Goal: Task Accomplishment & Management: Use online tool/utility

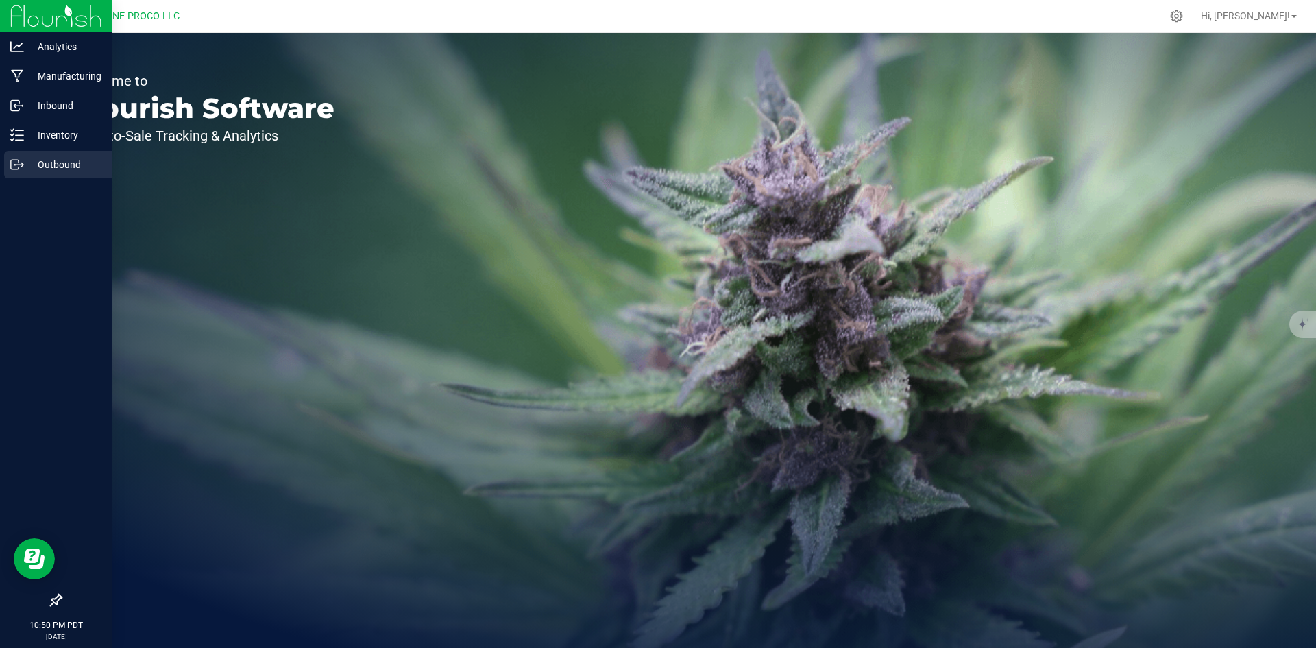
click at [23, 154] on div "Outbound" at bounding box center [58, 164] width 108 height 27
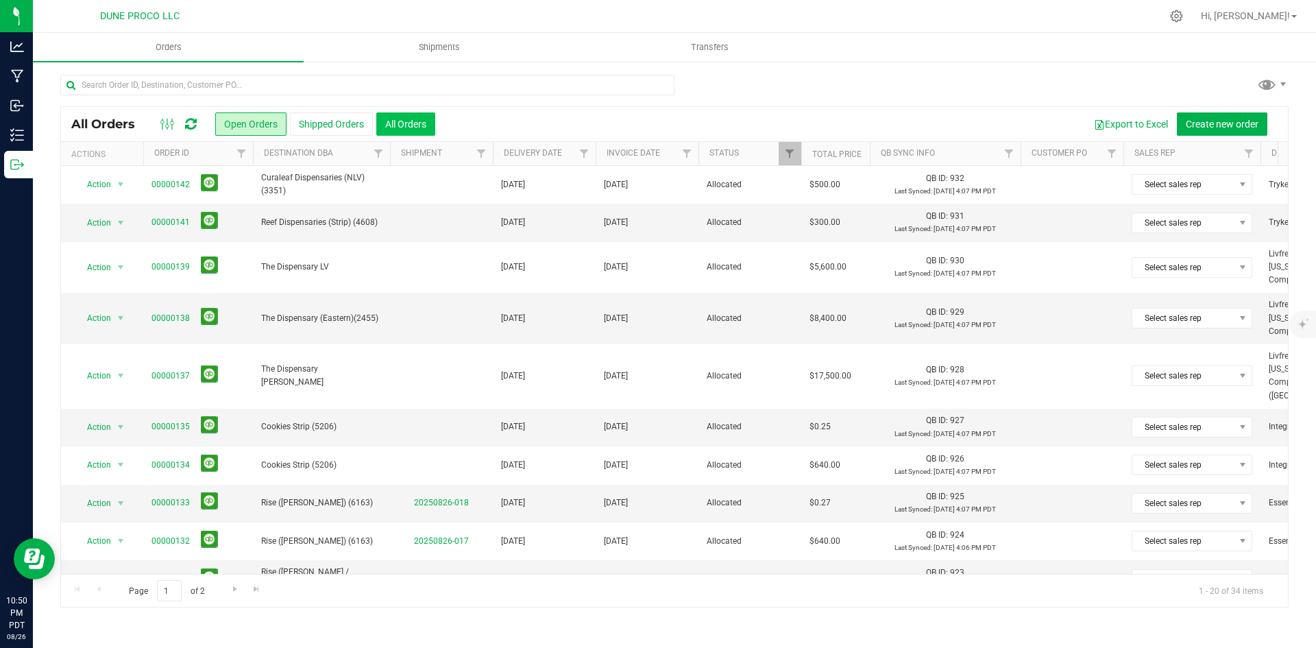
click at [403, 115] on button "All Orders" at bounding box center [405, 123] width 59 height 23
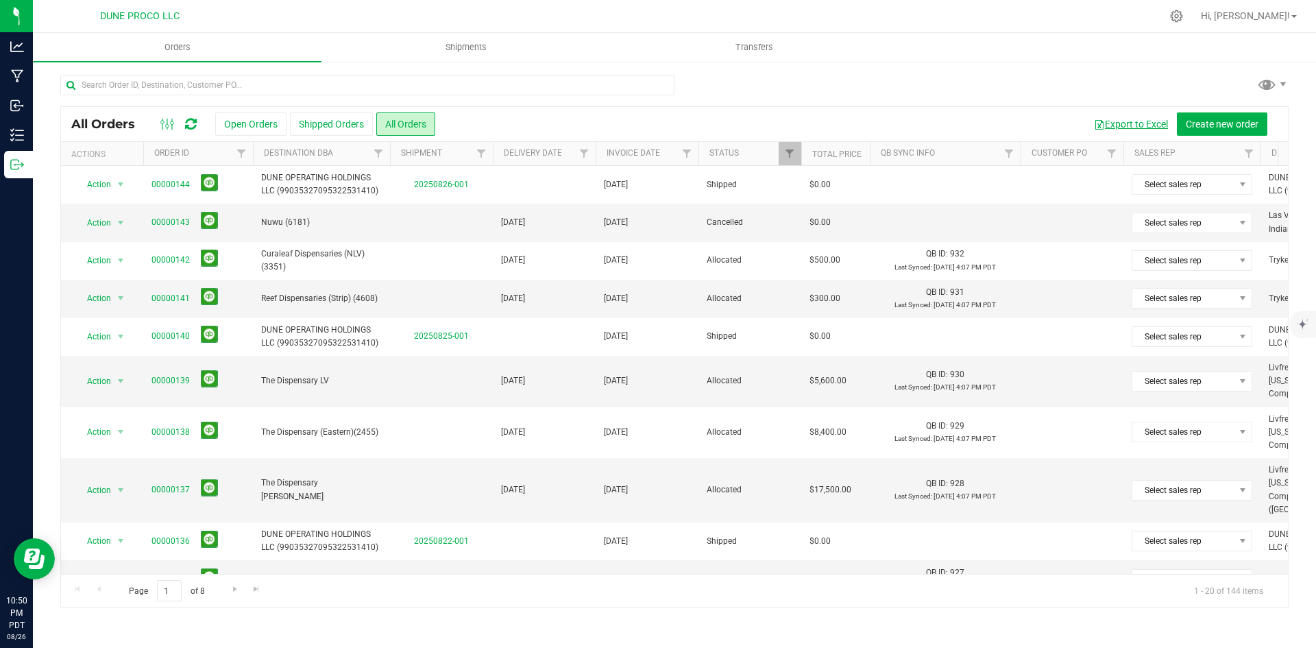
click at [1150, 125] on button "Export to Excel" at bounding box center [1131, 123] width 92 height 23
click at [188, 77] on input "text" at bounding box center [367, 85] width 614 height 21
paste input "00000060"
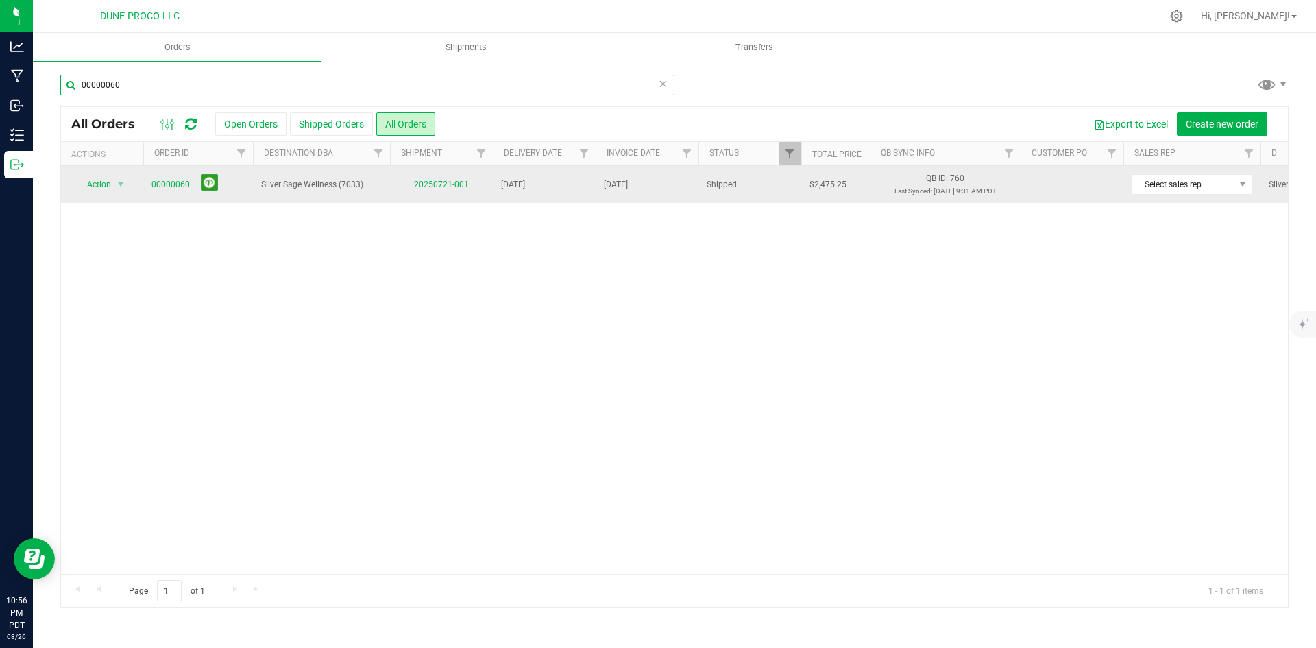
type input "00000060"
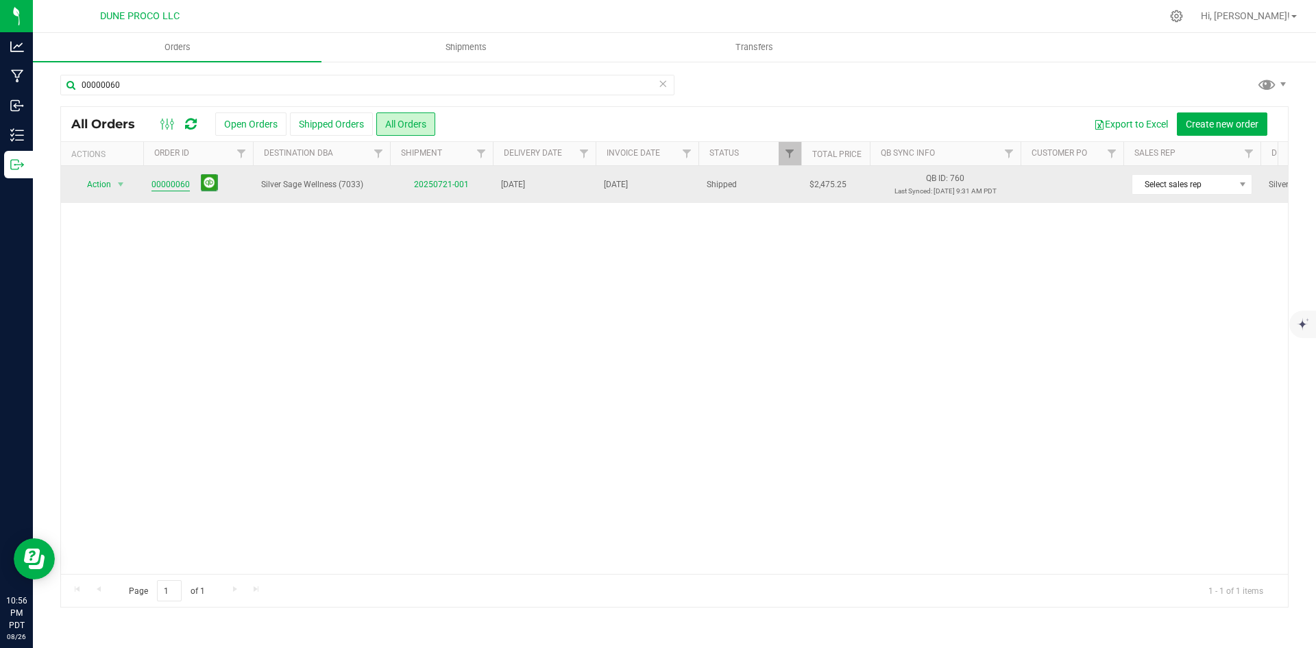
click at [165, 185] on link "00000060" at bounding box center [171, 184] width 38 height 13
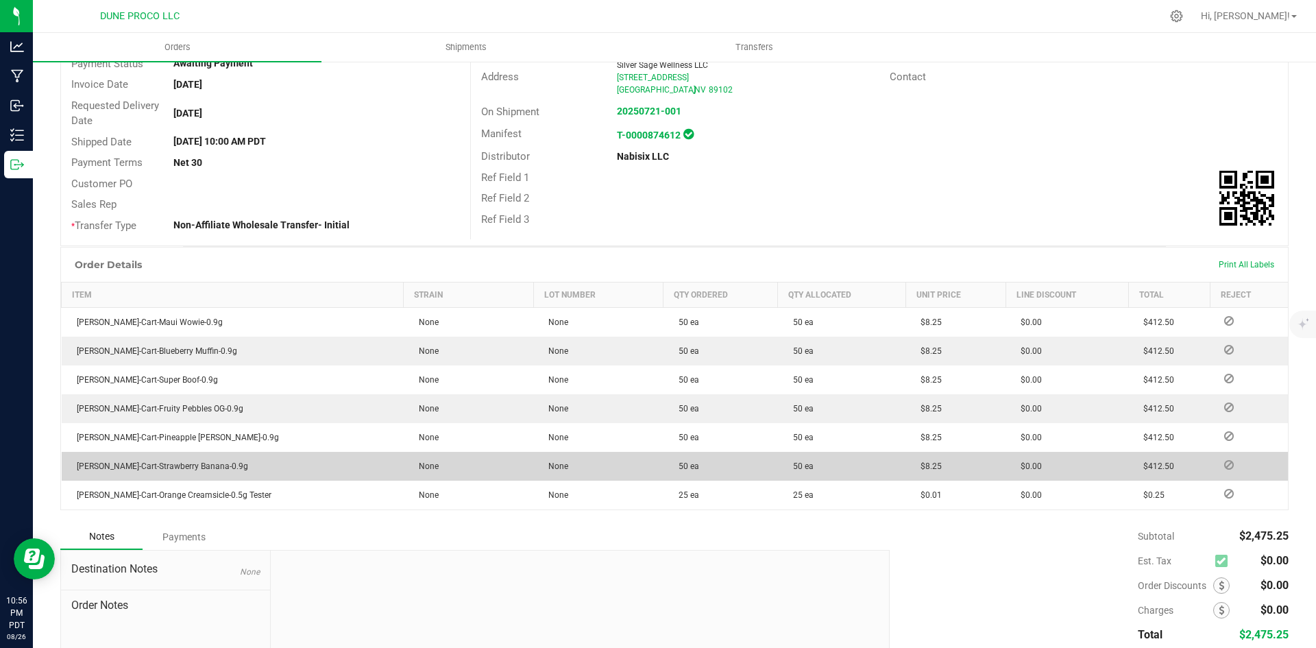
scroll to position [258, 0]
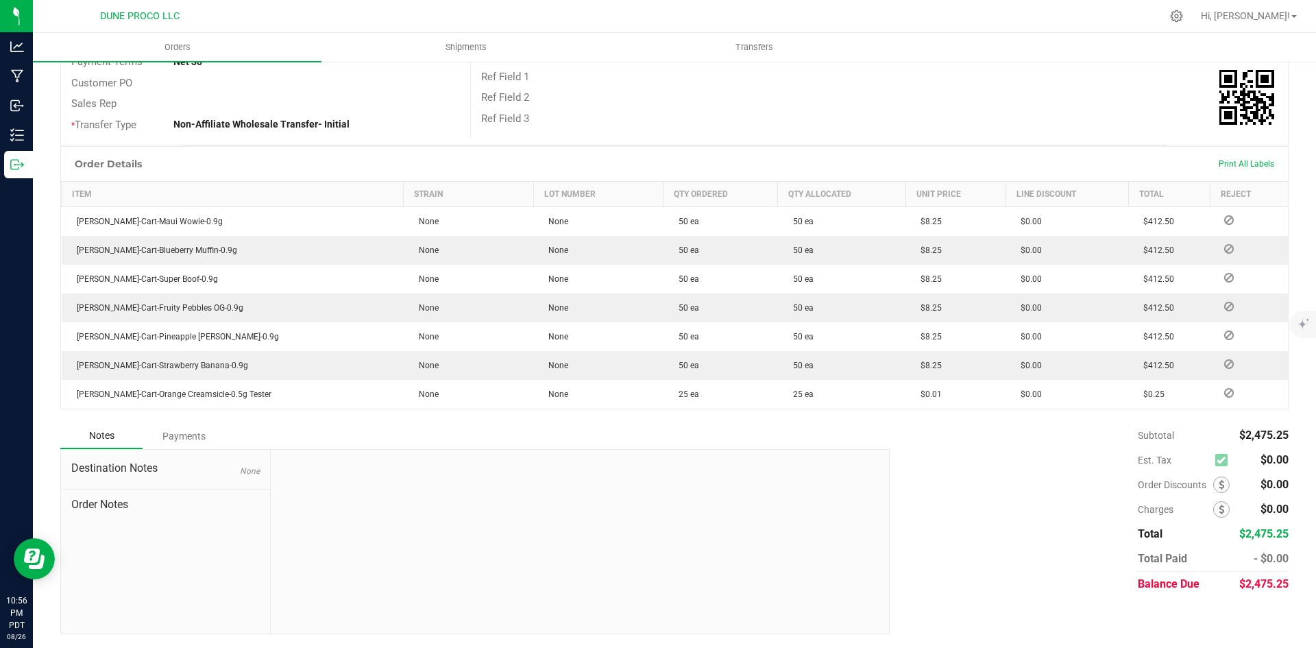
click at [1251, 587] on span "$2,475.25" at bounding box center [1264, 583] width 49 height 13
copy span "2,475.25"
click at [181, 438] on div "Payments" at bounding box center [184, 436] width 82 height 25
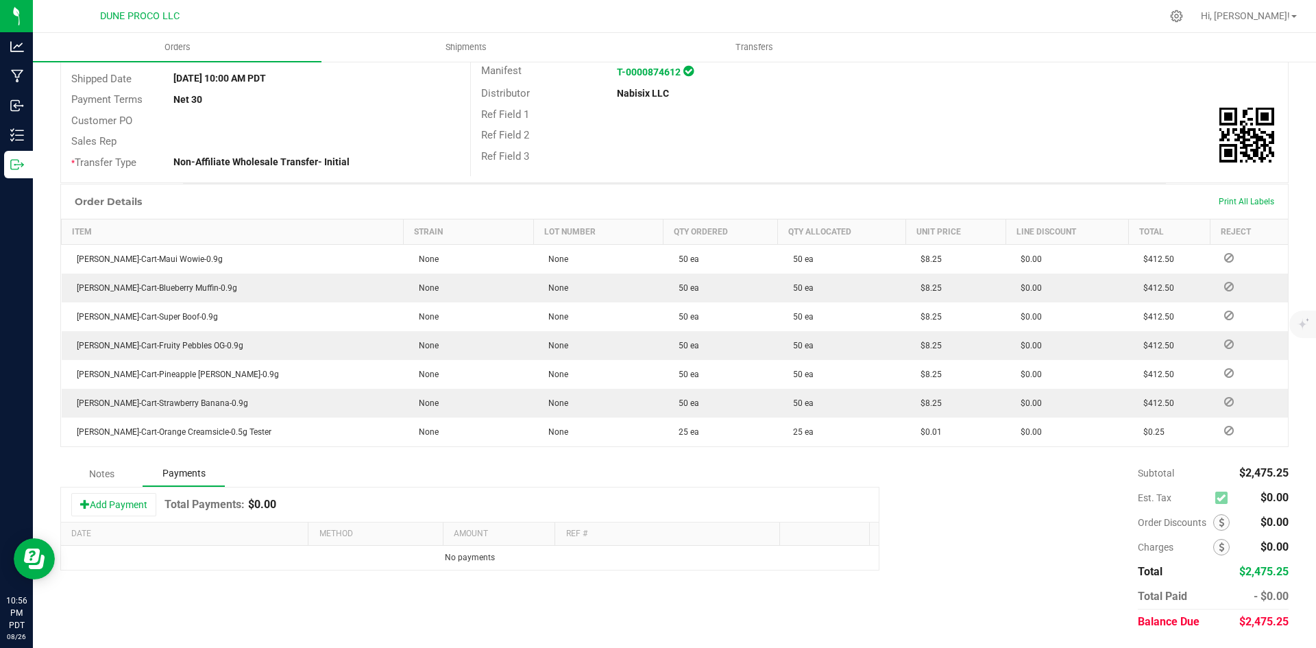
scroll to position [220, 0]
click at [133, 492] on div "Add Payment Total Payments: $0.00" at bounding box center [470, 504] width 818 height 34
click at [151, 501] on button "Add Payment" at bounding box center [113, 504] width 85 height 23
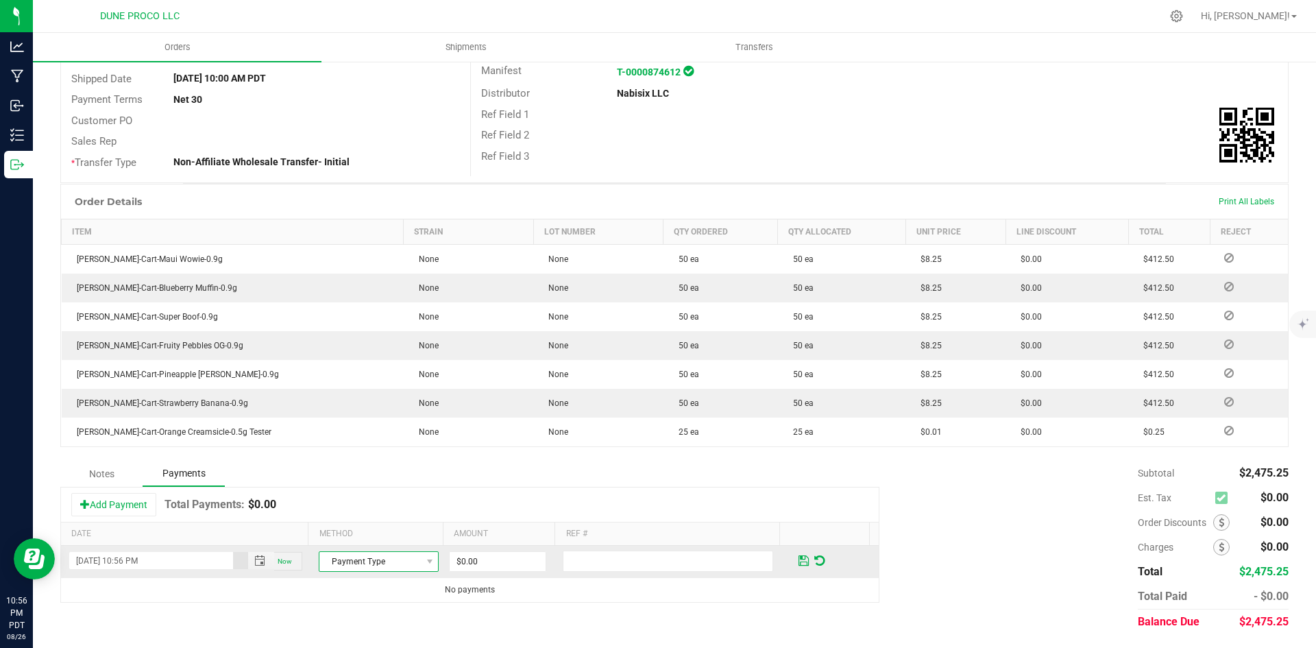
click at [351, 563] on span "Payment Type" at bounding box center [370, 561] width 101 height 19
click at [395, 543] on li "Check" at bounding box center [373, 538] width 116 height 19
click at [474, 557] on input "0" at bounding box center [498, 561] width 96 height 19
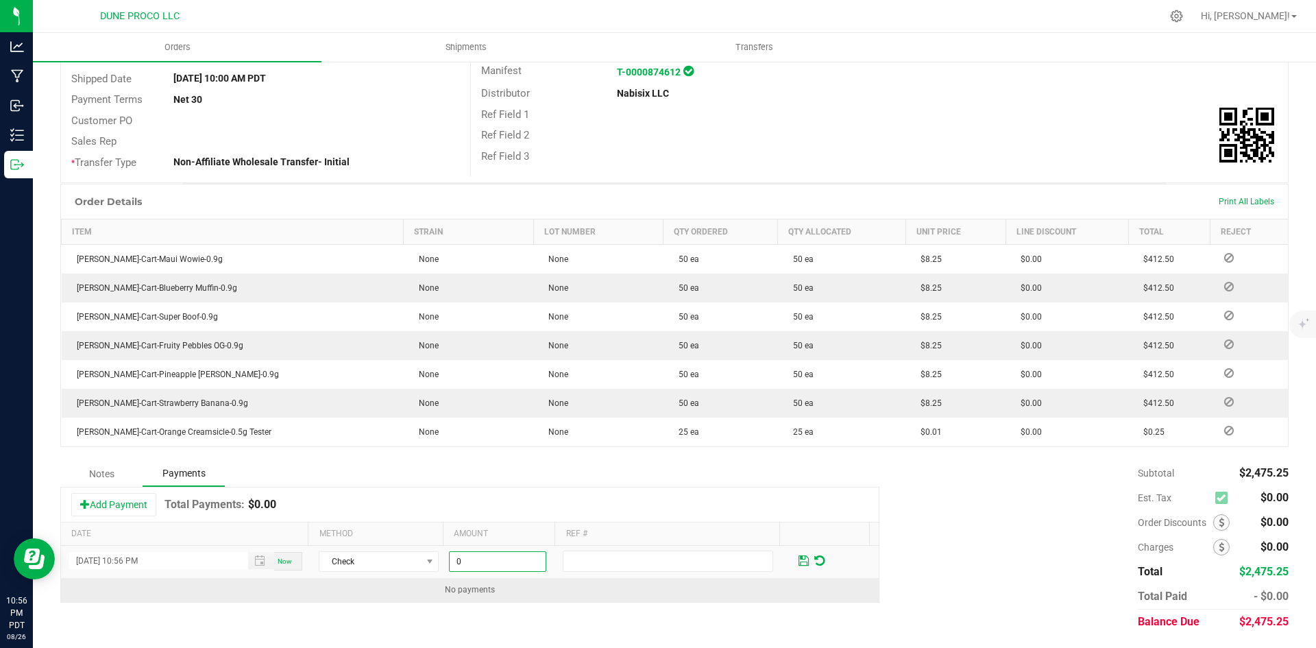
paste input "2475.25"
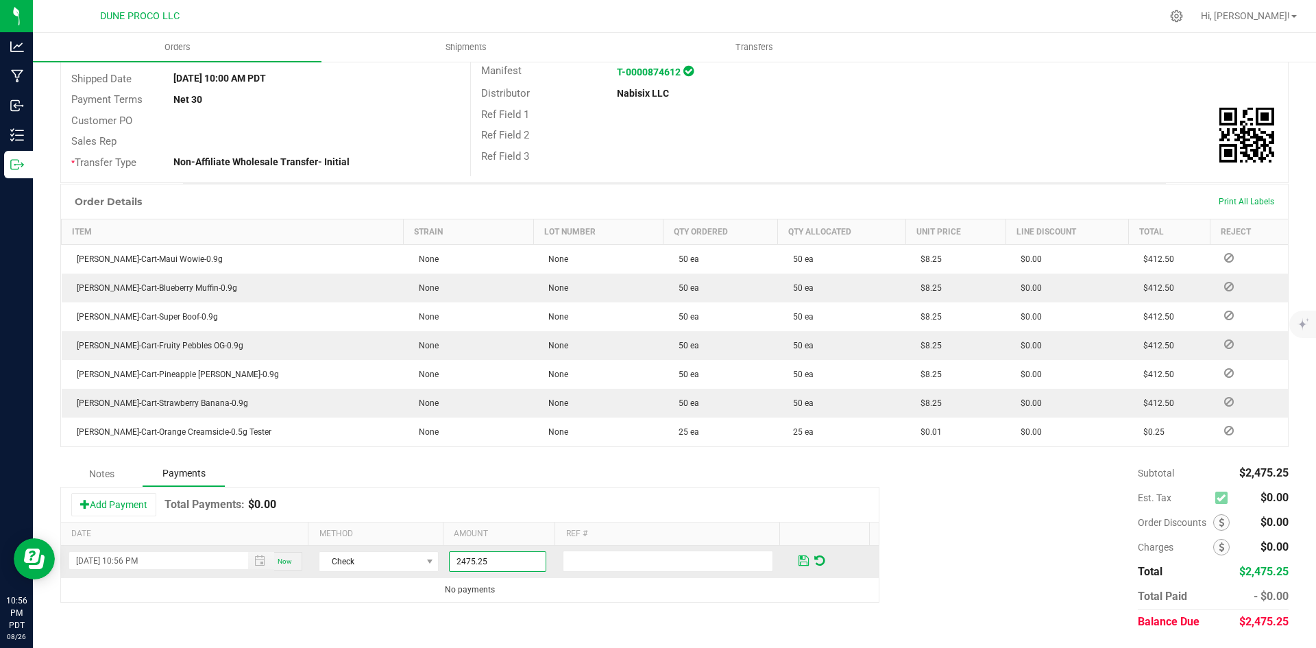
type input "$2,475.25"
click at [799, 562] on span at bounding box center [804, 561] width 10 height 12
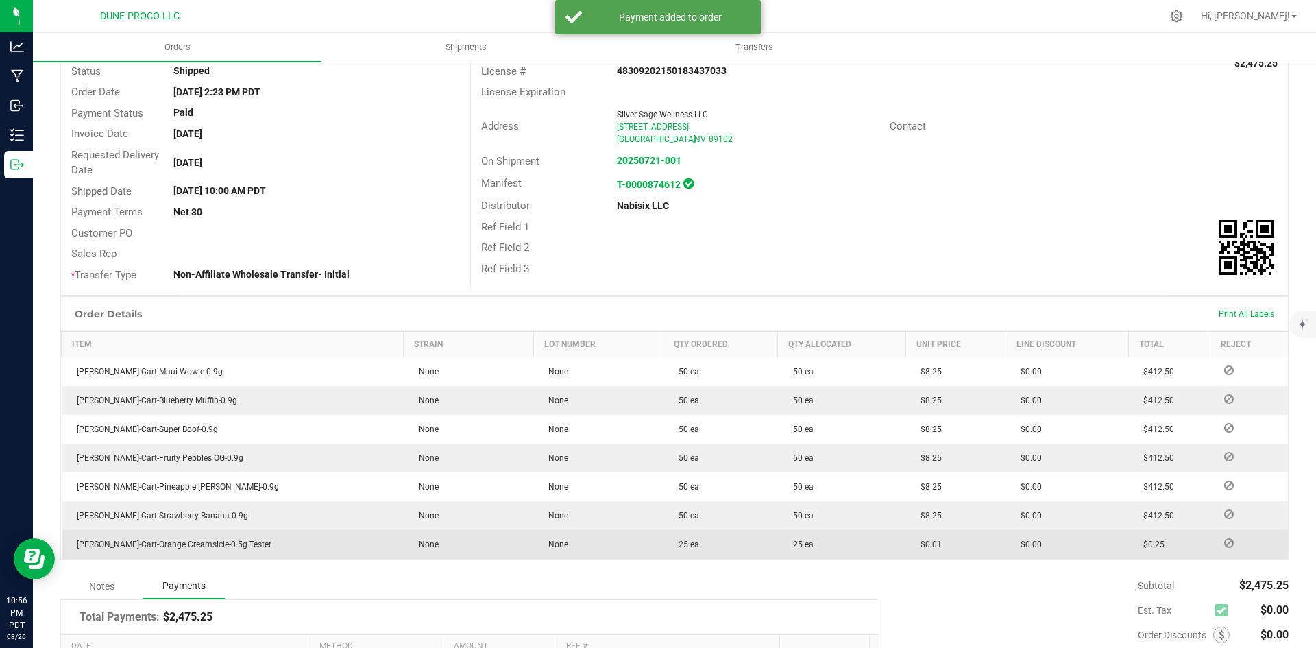
scroll to position [0, 0]
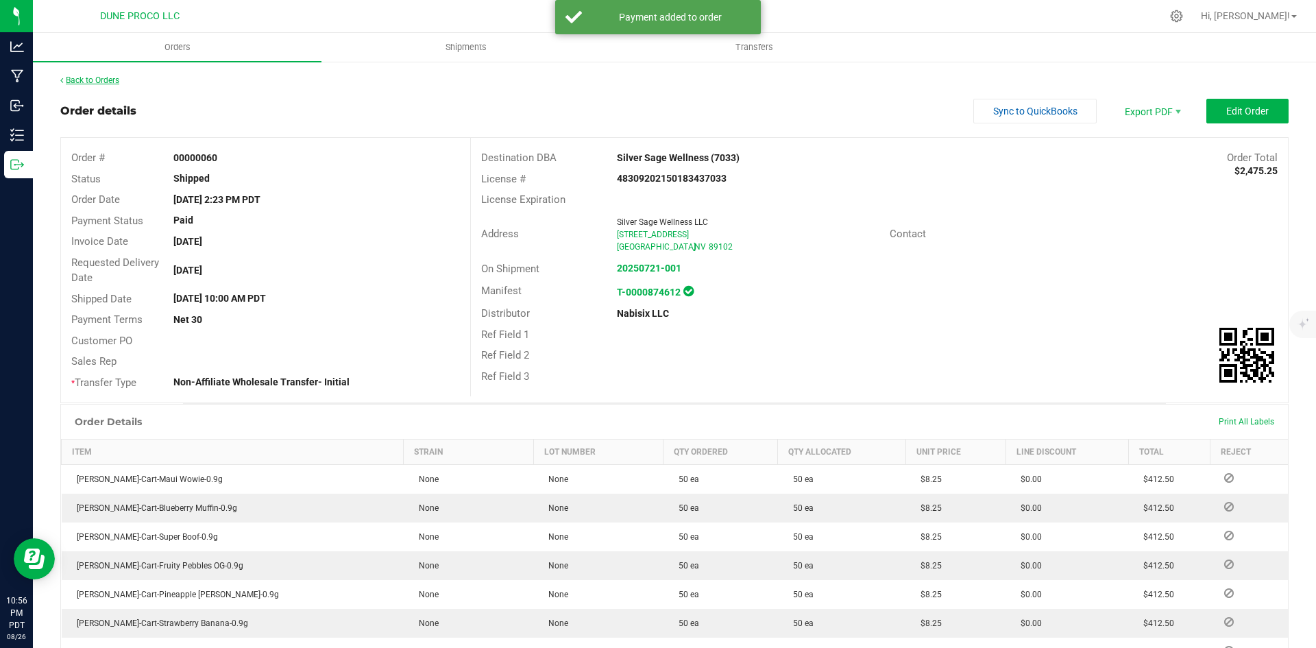
click at [116, 83] on link "Back to Orders" at bounding box center [89, 80] width 59 height 10
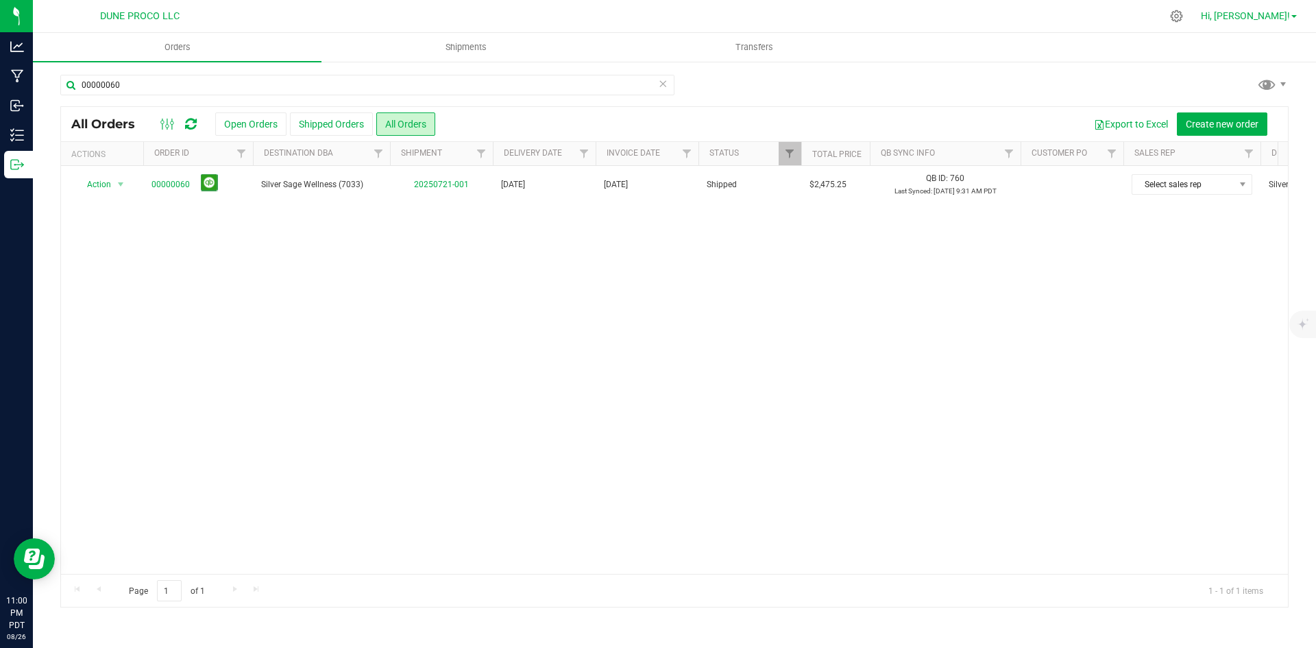
click at [1266, 23] on link "Hi, [PERSON_NAME]!" at bounding box center [1249, 16] width 107 height 14
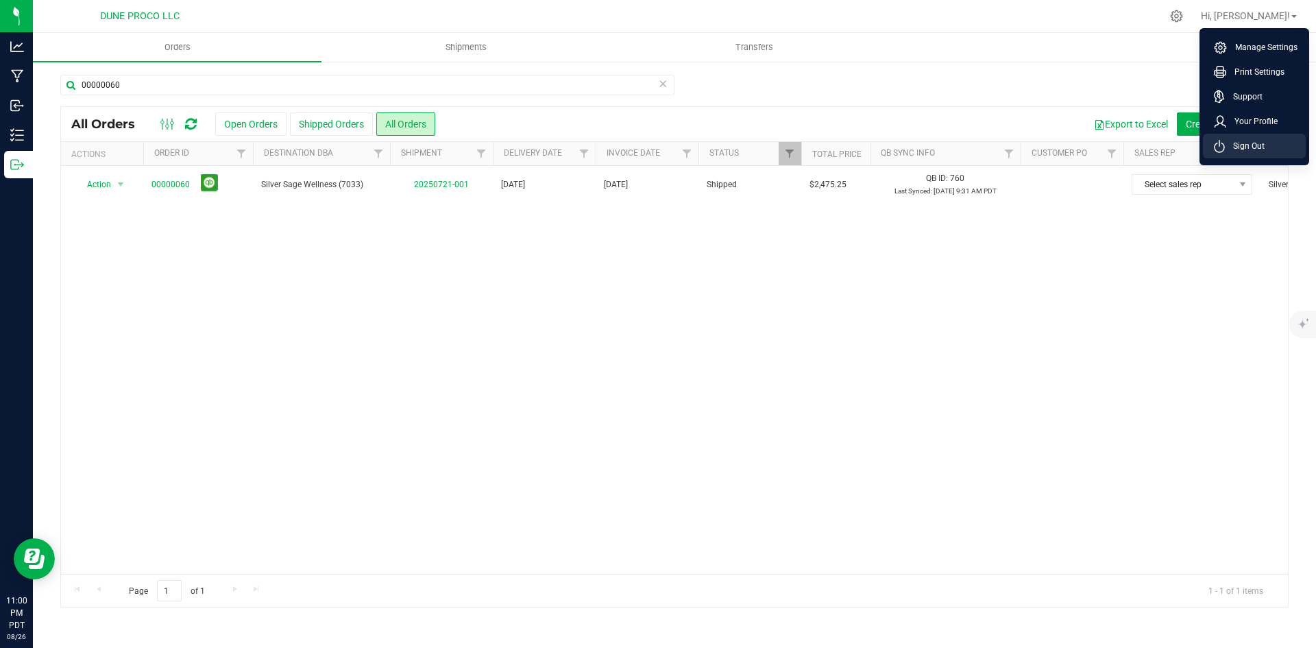
click at [1249, 145] on span "Sign Out" at bounding box center [1245, 146] width 40 height 14
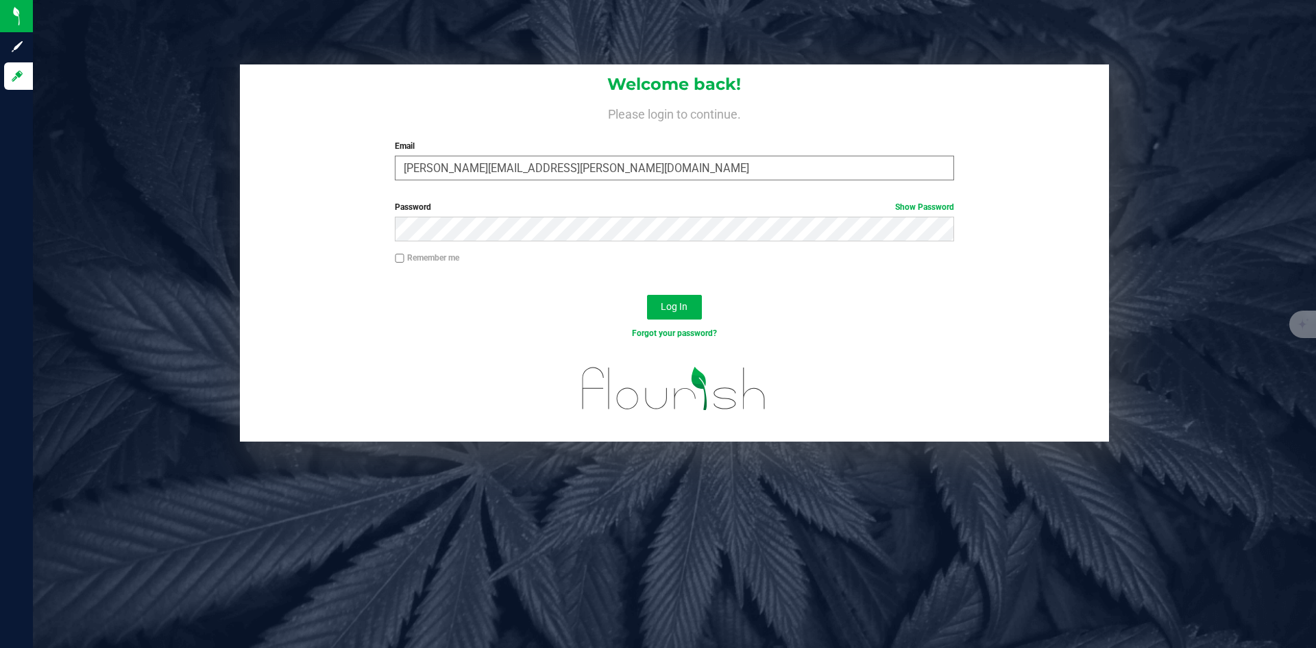
click at [647, 170] on input "[PERSON_NAME][EMAIL_ADDRESS][PERSON_NAME][DOMAIN_NAME]" at bounding box center [674, 168] width 559 height 25
click at [959, 420] on div at bounding box center [674, 397] width 869 height 87
click at [683, 304] on span "Log In" at bounding box center [674, 306] width 27 height 11
